Goal: Task Accomplishment & Management: Manage account settings

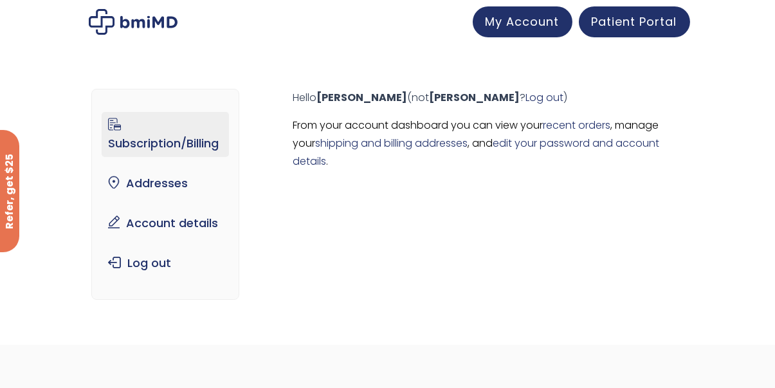
click at [126, 139] on link "Subscription/Billing" at bounding box center [165, 134] width 127 height 45
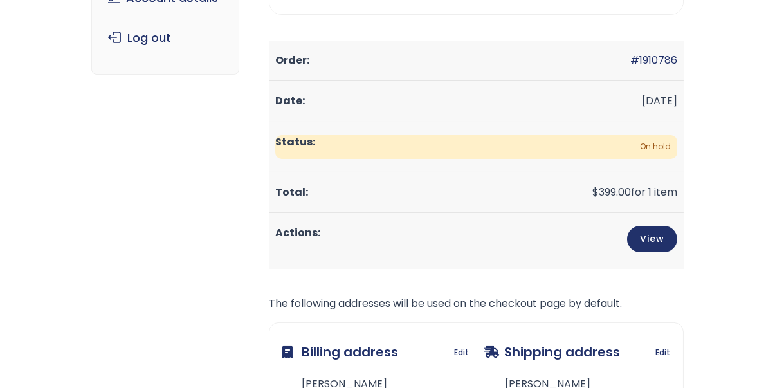
scroll to position [257, 0]
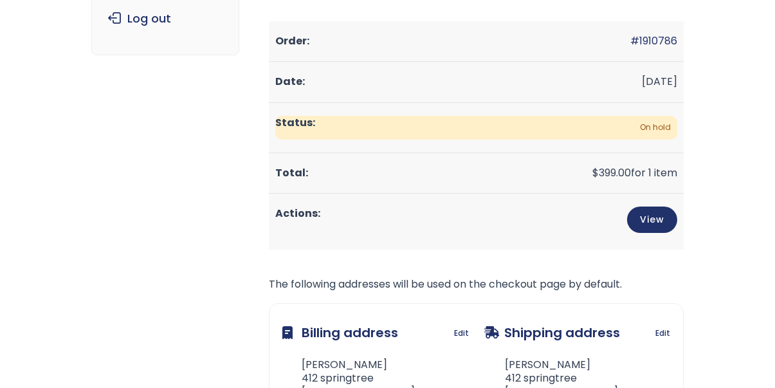
click at [347, 125] on span "On hold" at bounding box center [476, 128] width 402 height 24
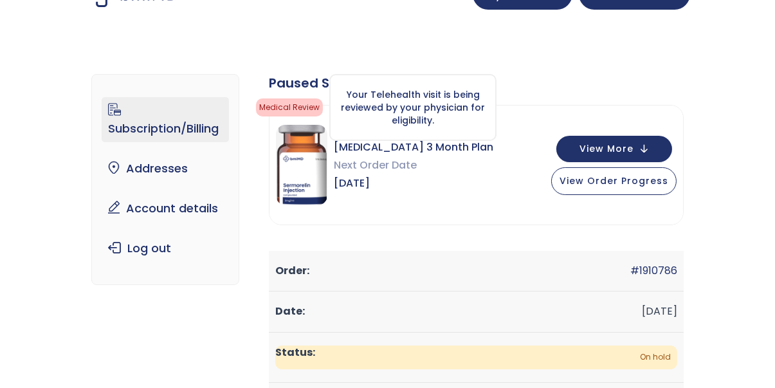
scroll to position [0, 0]
